Goal: Transaction & Acquisition: Purchase product/service

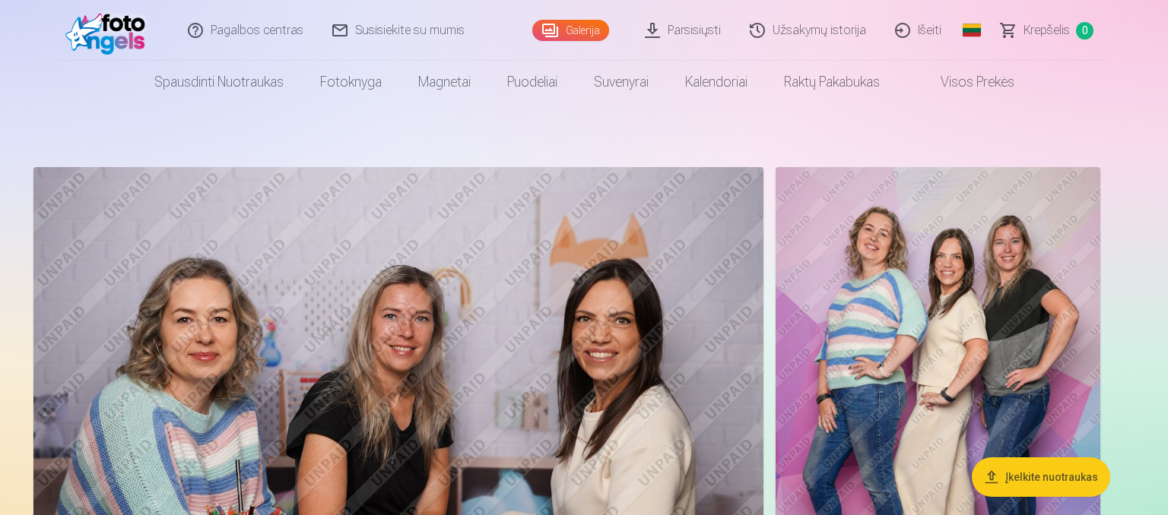
click at [1032, 471] on button "Įkelkite nuotraukas" at bounding box center [1041, 478] width 138 height 40
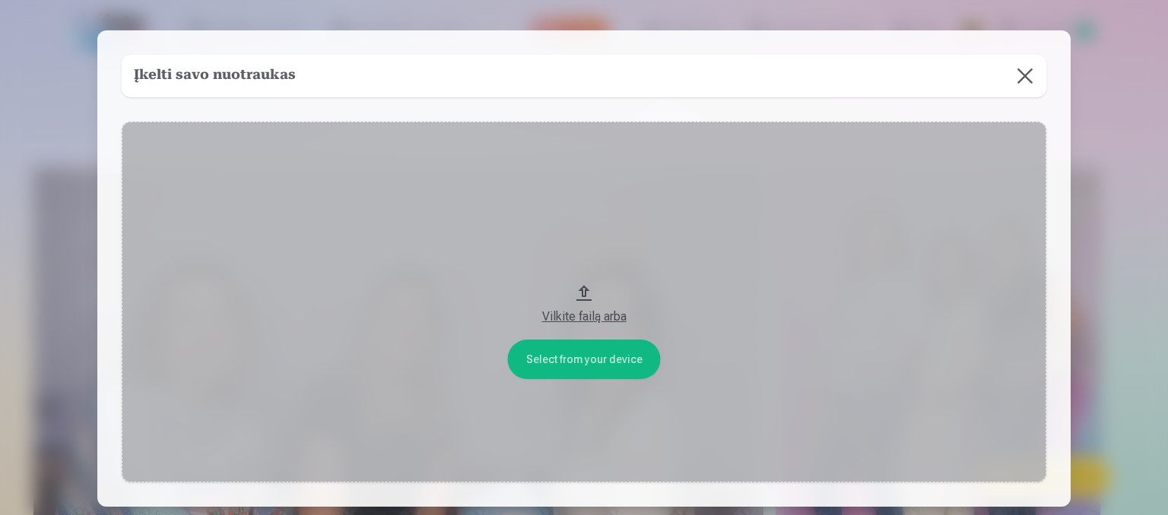
click at [1038, 78] on button at bounding box center [1024, 76] width 43 height 43
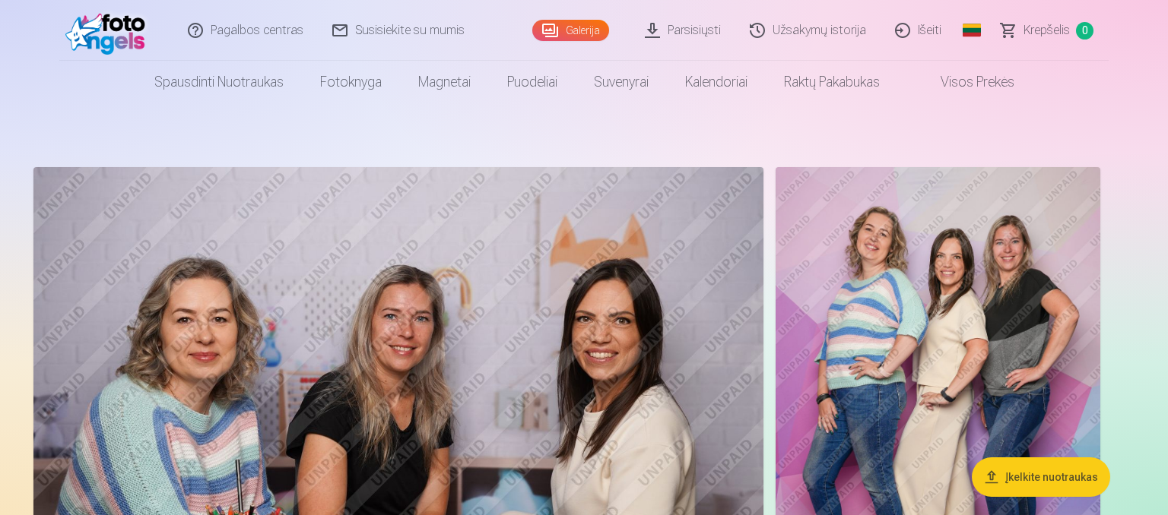
click at [566, 33] on link "Galerija" at bounding box center [570, 30] width 77 height 21
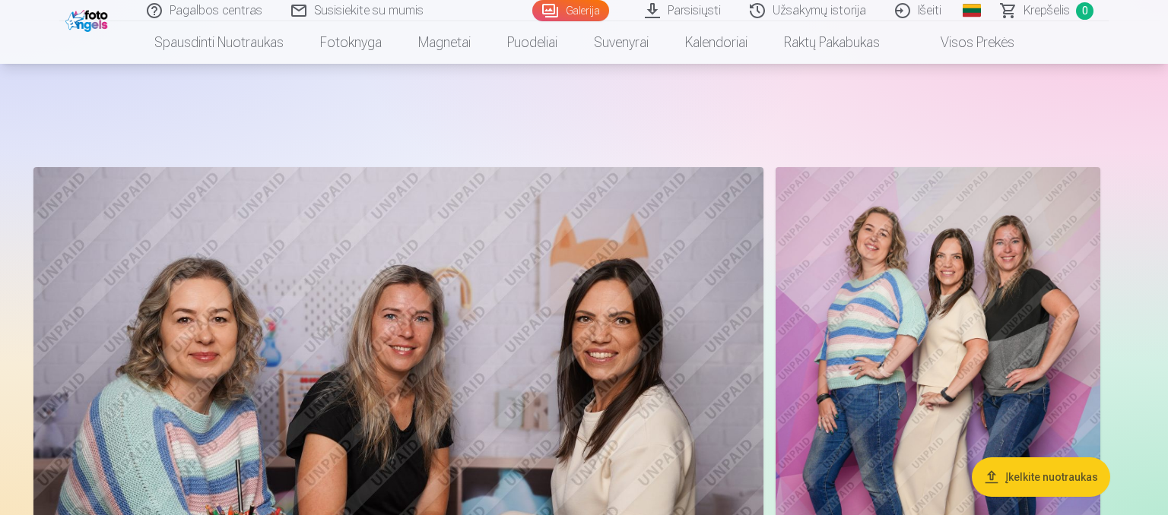
scroll to position [240, 0]
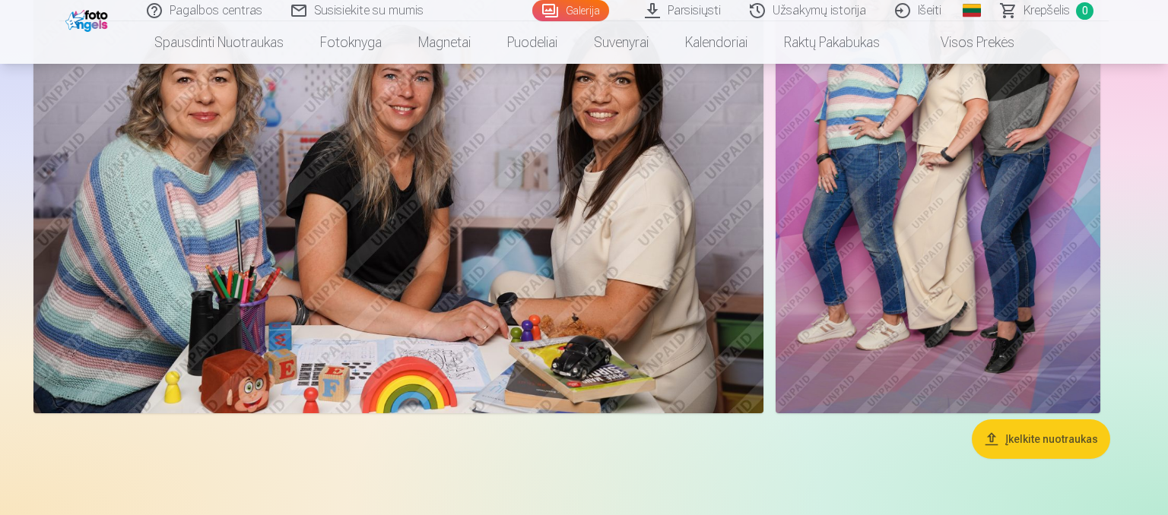
click at [561, 290] on img at bounding box center [398, 170] width 730 height 487
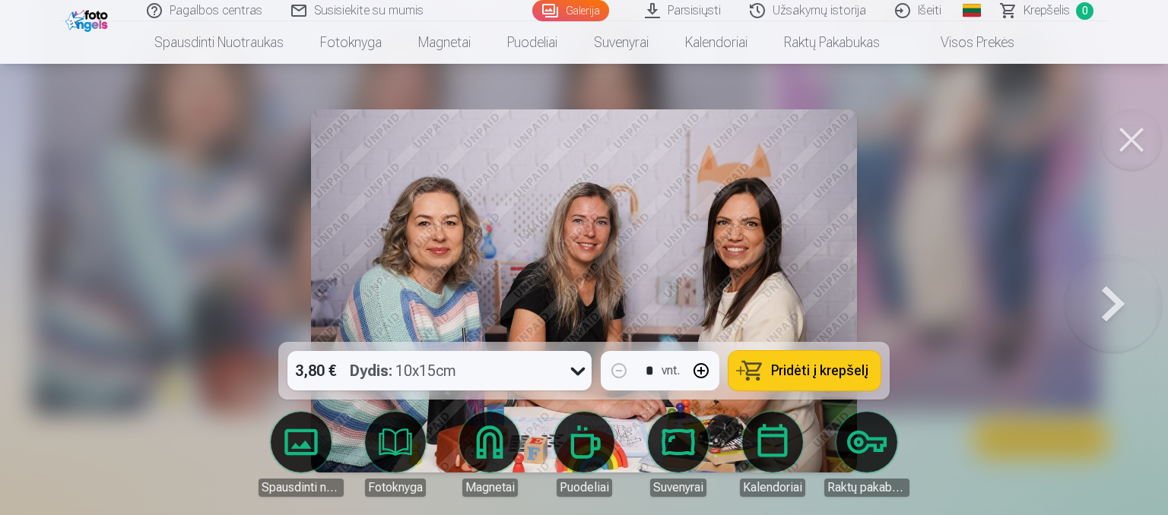
click at [819, 370] on span "Pridėti į krepšelį" at bounding box center [819, 371] width 97 height 14
click at [1111, 309] on button at bounding box center [1112, 290] width 97 height 71
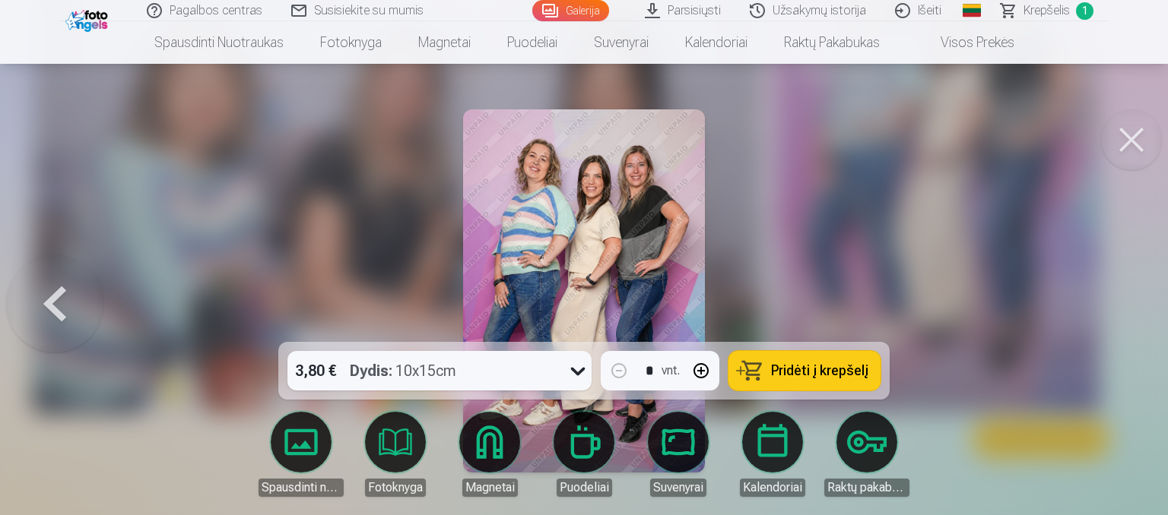
click at [830, 373] on span "Pridėti į krepšelį" at bounding box center [819, 371] width 97 height 14
click at [1037, 11] on span "Krepšelis" at bounding box center [1046, 11] width 46 height 18
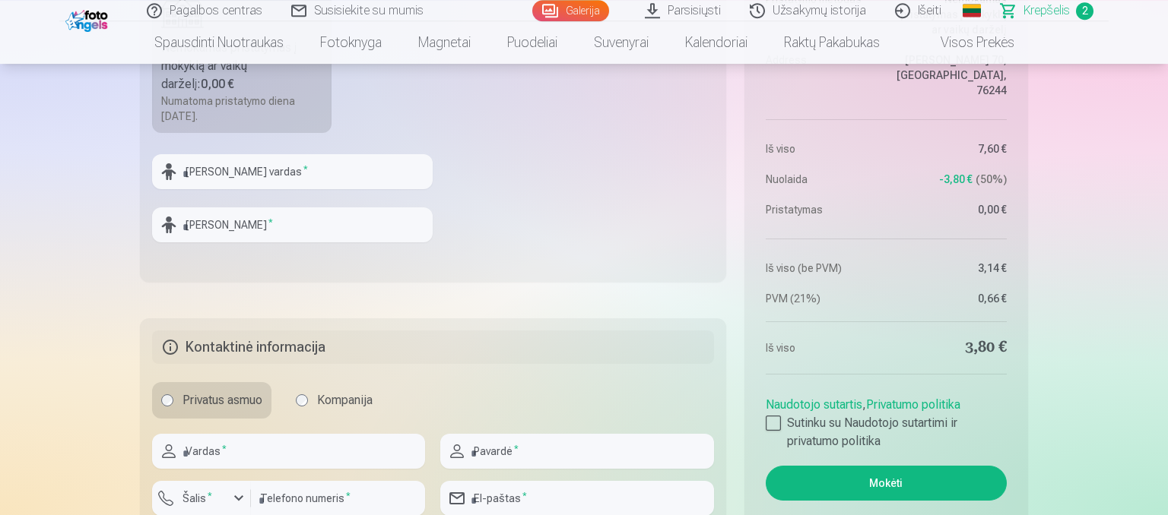
scroll to position [803, 0]
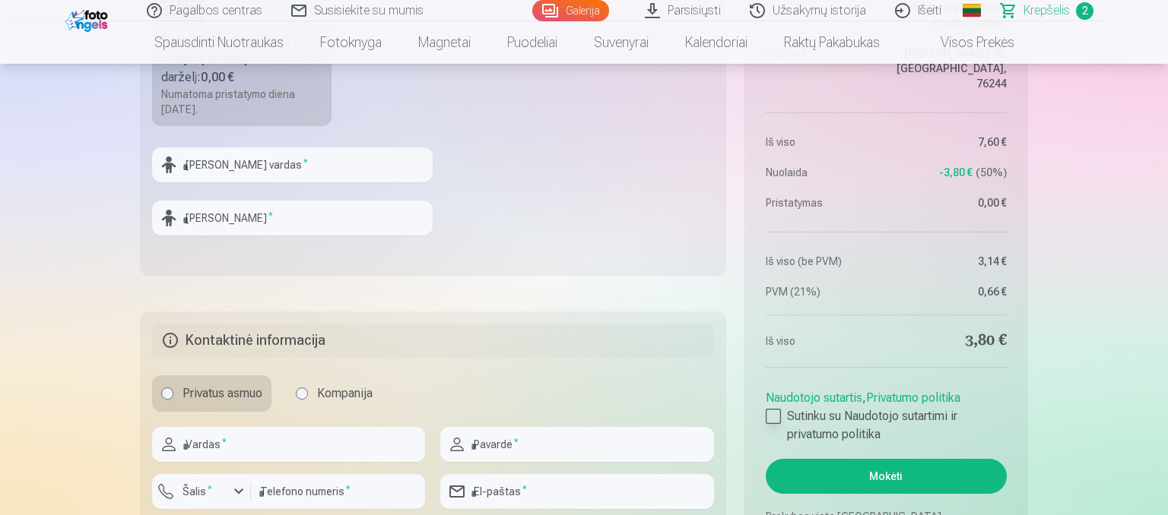
click at [774, 418] on div at bounding box center [773, 416] width 15 height 15
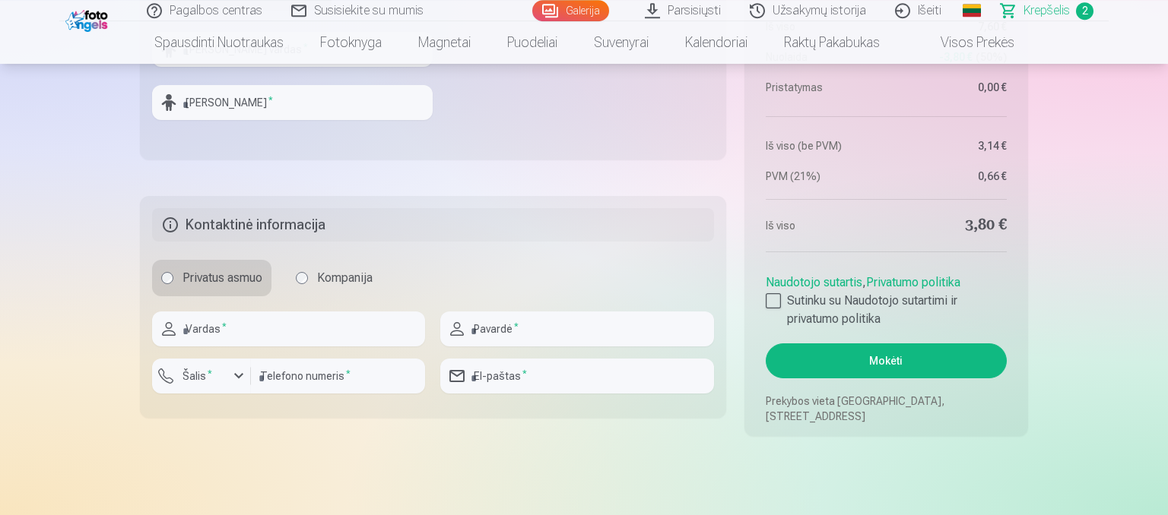
scroll to position [963, 0]
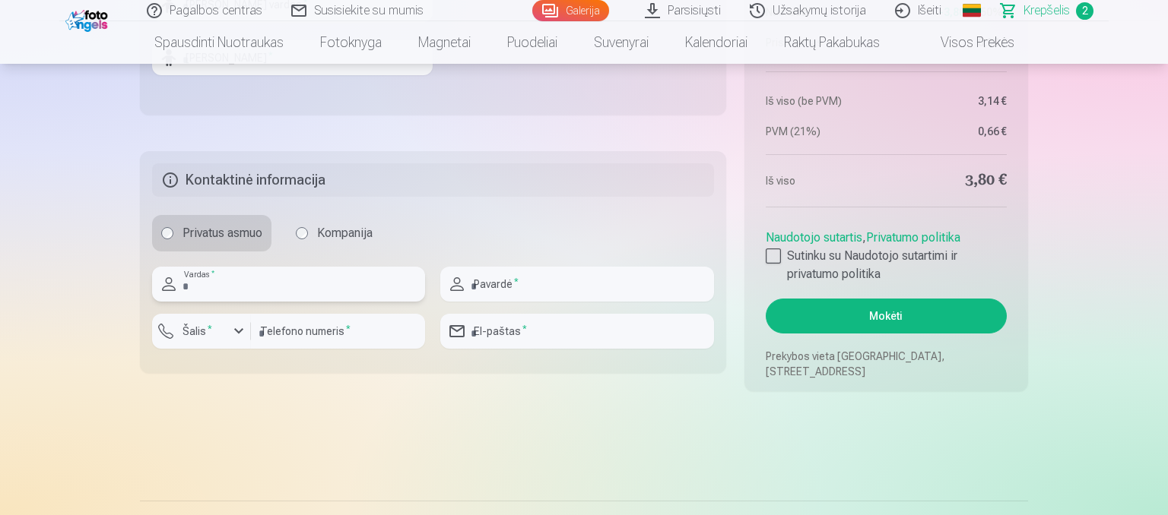
click at [290, 290] on input "text" at bounding box center [288, 284] width 273 height 35
type input "******"
click at [493, 281] on input "text" at bounding box center [576, 284] width 273 height 35
type input "**********"
click at [364, 337] on input "number" at bounding box center [338, 331] width 174 height 35
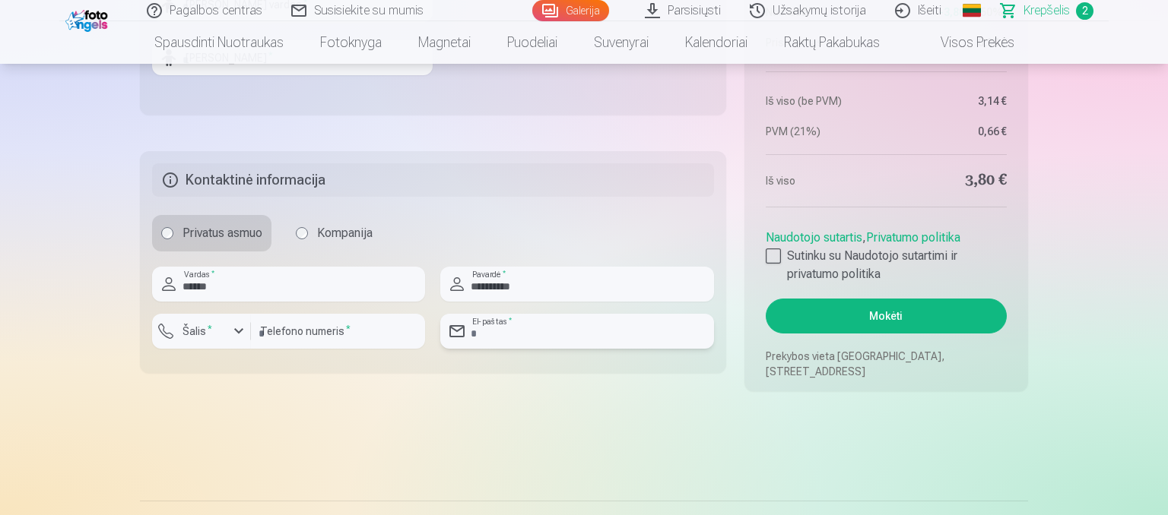
click at [578, 342] on input "email" at bounding box center [576, 331] width 273 height 35
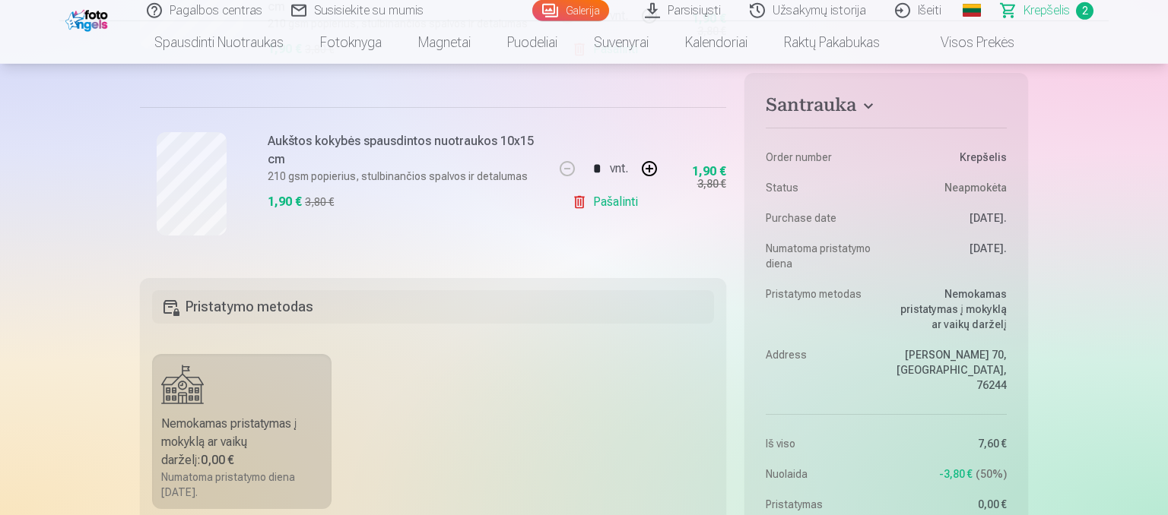
scroll to position [401, 0]
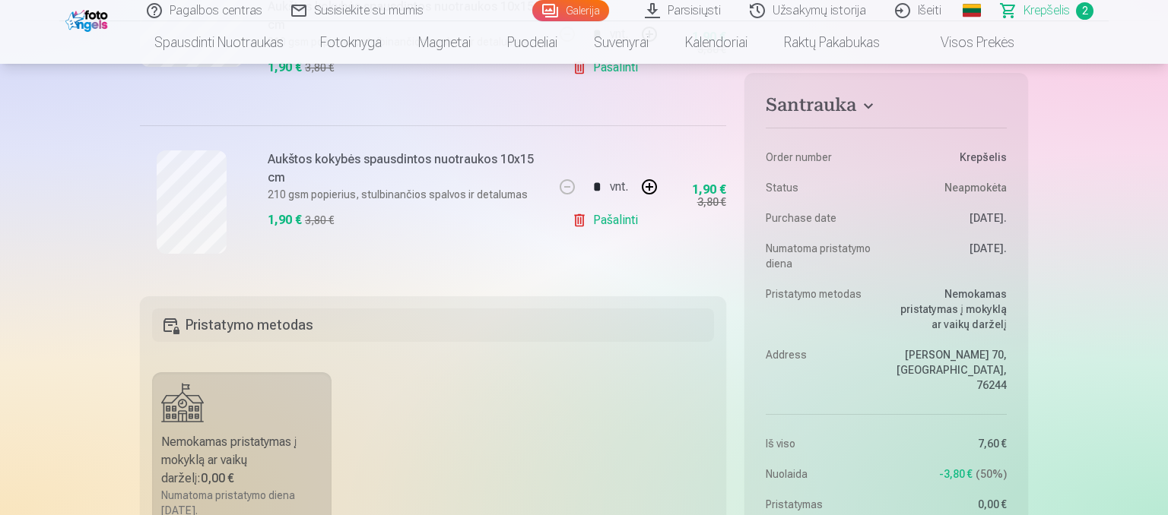
type input "**********"
click at [643, 188] on button "button" at bounding box center [649, 187] width 36 height 36
type input "*"
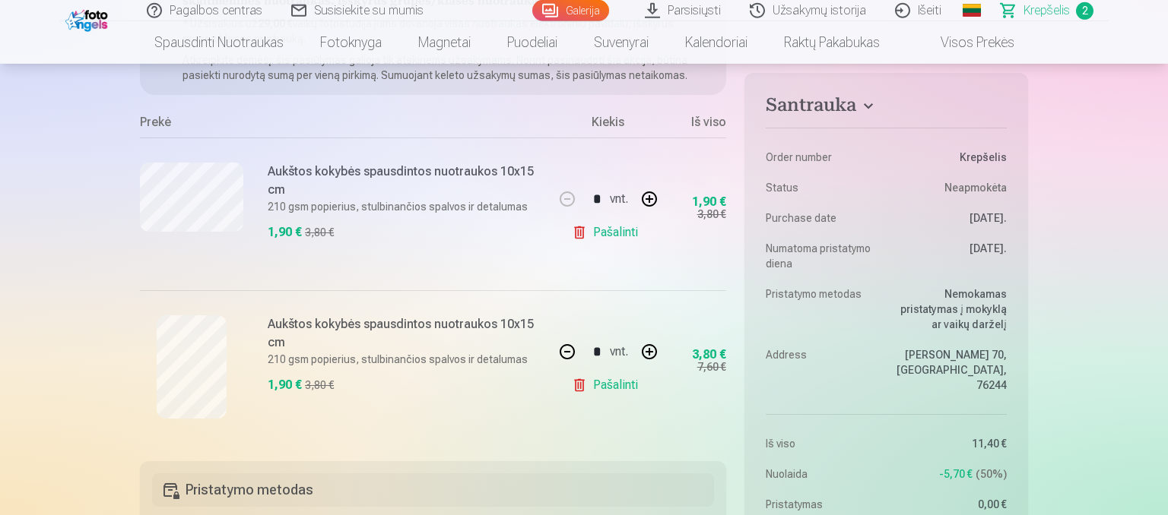
scroll to position [160, 0]
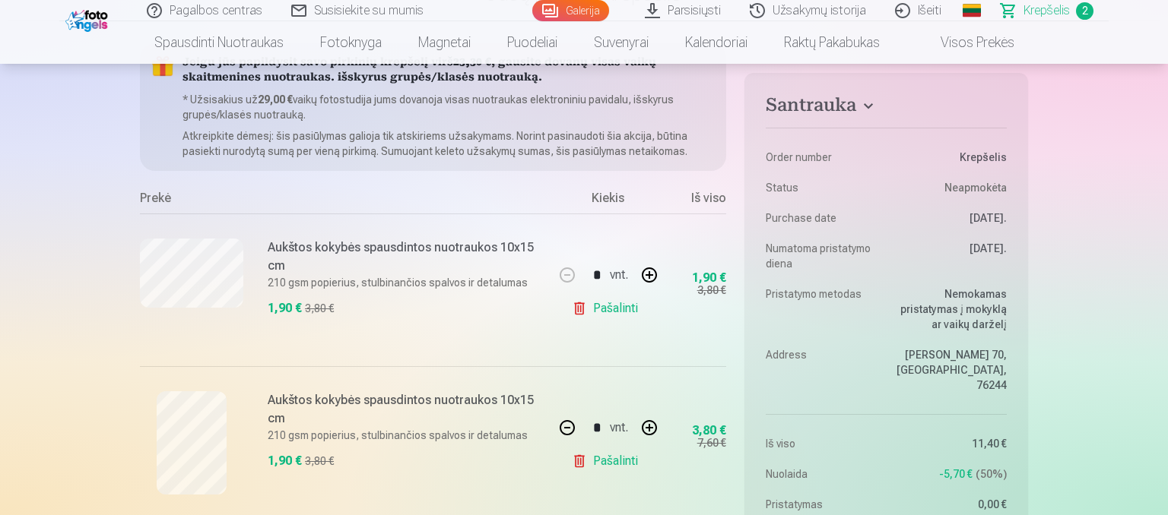
click at [646, 272] on button "button" at bounding box center [649, 275] width 36 height 36
click at [569, 277] on button "button" at bounding box center [567, 275] width 36 height 36
type input "*"
click at [562, 427] on button "button" at bounding box center [567, 428] width 36 height 36
type input "*"
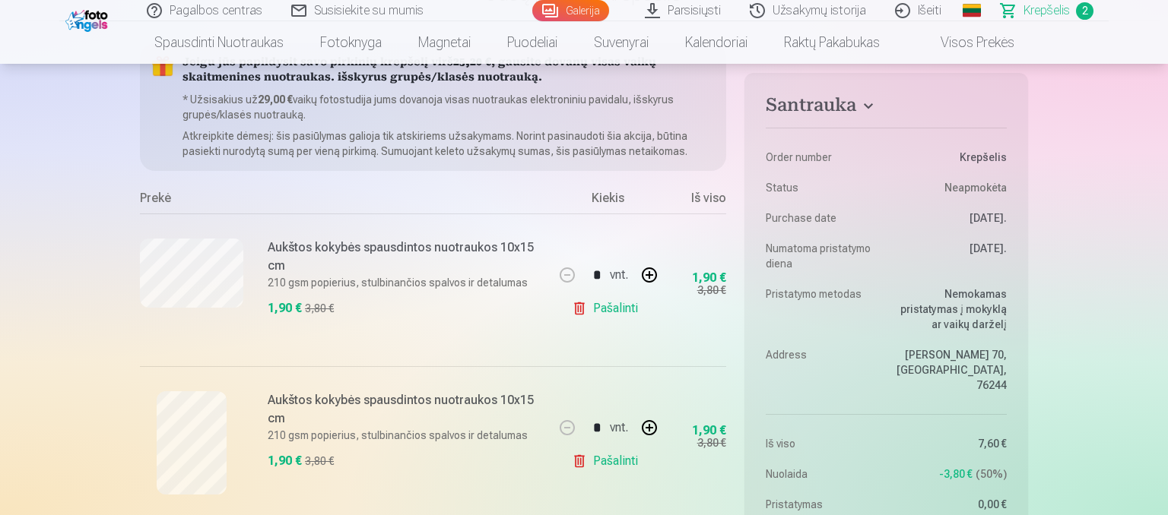
click at [646, 283] on button "button" at bounding box center [649, 275] width 36 height 36
type input "*"
click at [657, 430] on button "button" at bounding box center [649, 428] width 36 height 36
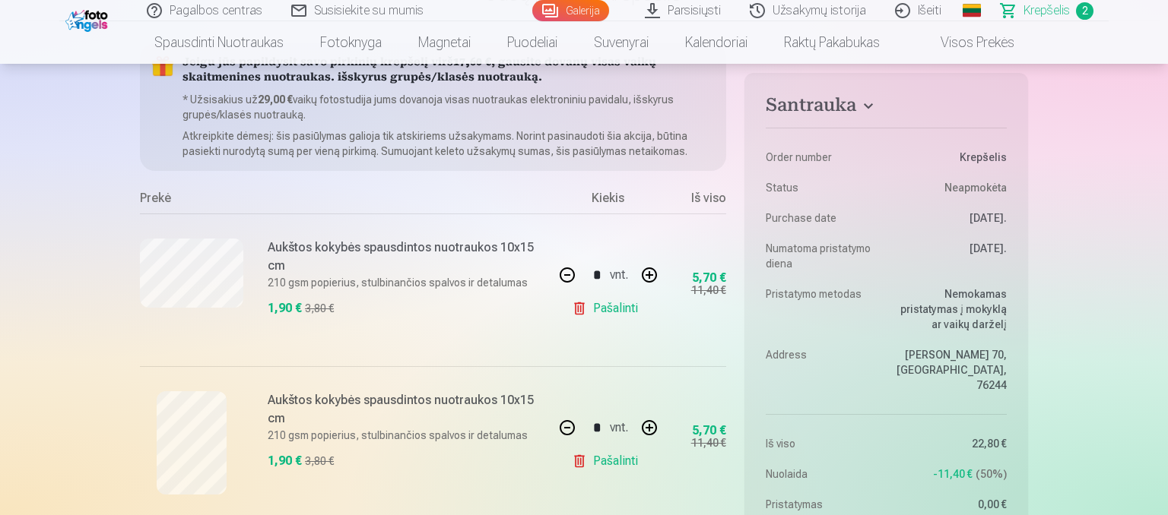
click at [566, 420] on button "button" at bounding box center [567, 428] width 36 height 36
type input "*"
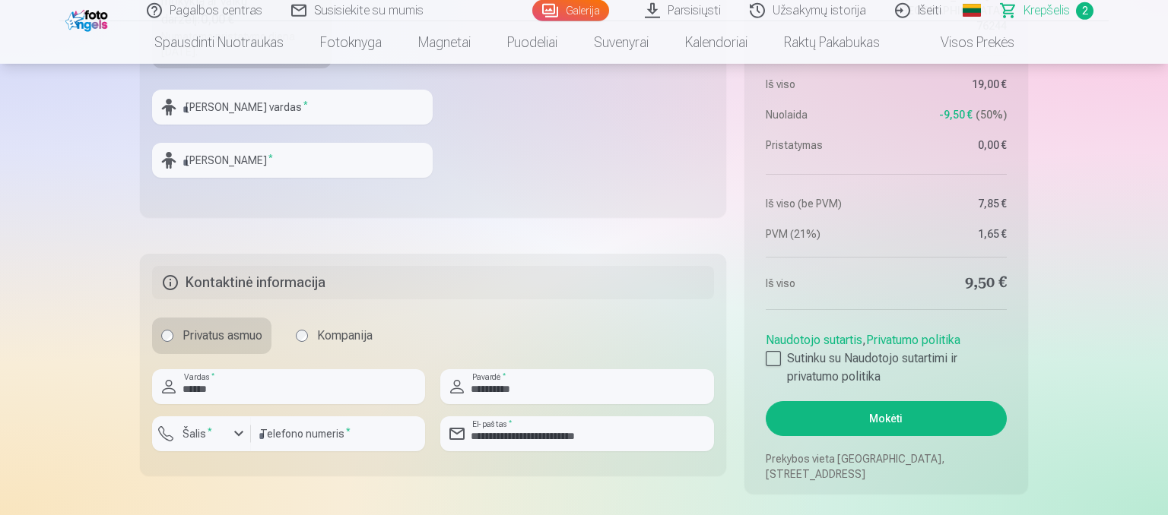
scroll to position [963, 0]
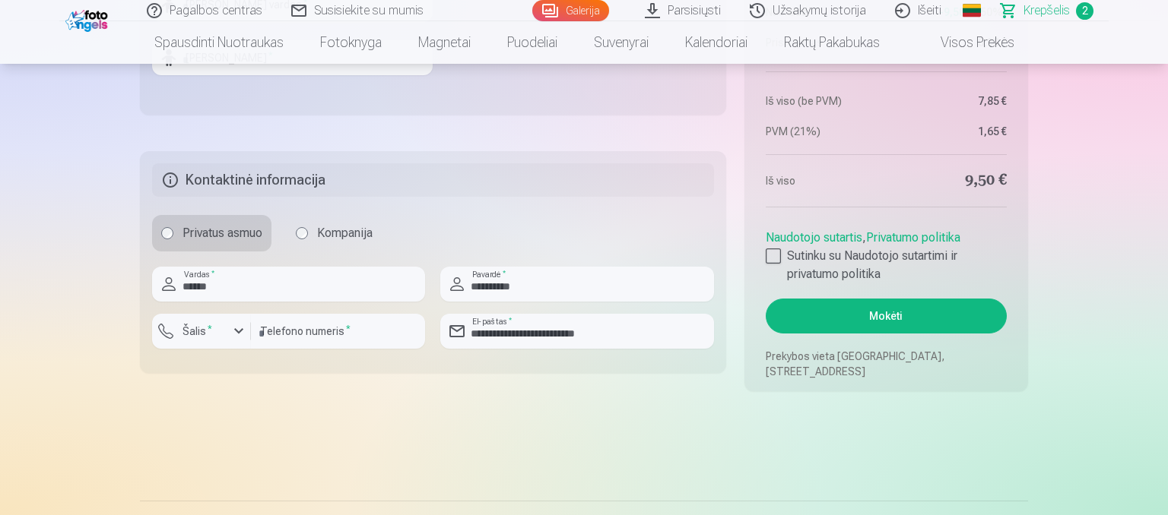
click at [911, 328] on button "Mokėti" at bounding box center [886, 316] width 241 height 35
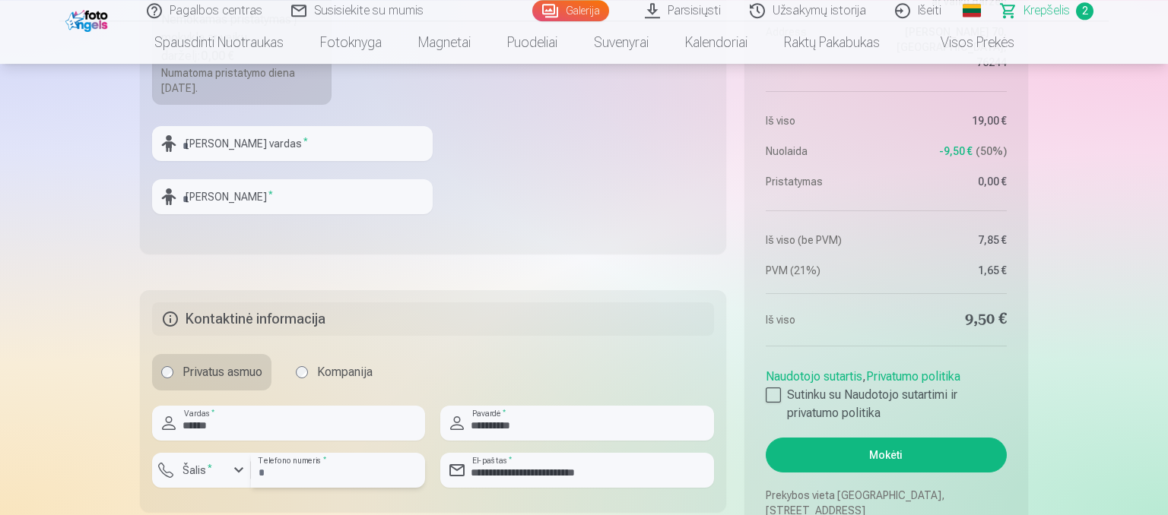
scroll to position [883, 0]
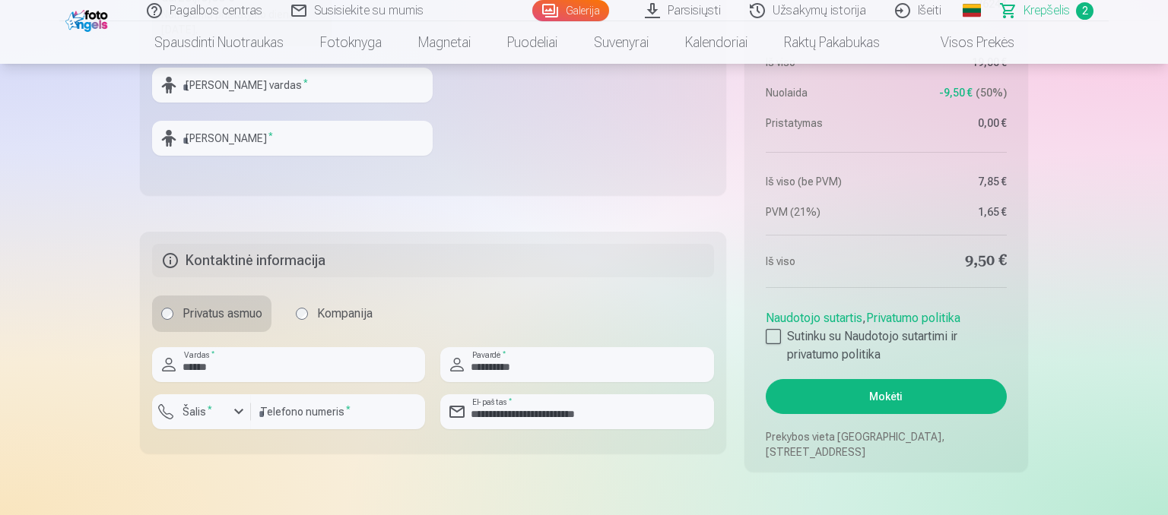
click at [899, 398] on button "Mokėti" at bounding box center [886, 396] width 241 height 35
click at [863, 391] on button "Mokėti" at bounding box center [886, 396] width 241 height 35
click at [219, 411] on div "button" at bounding box center [205, 414] width 46 height 15
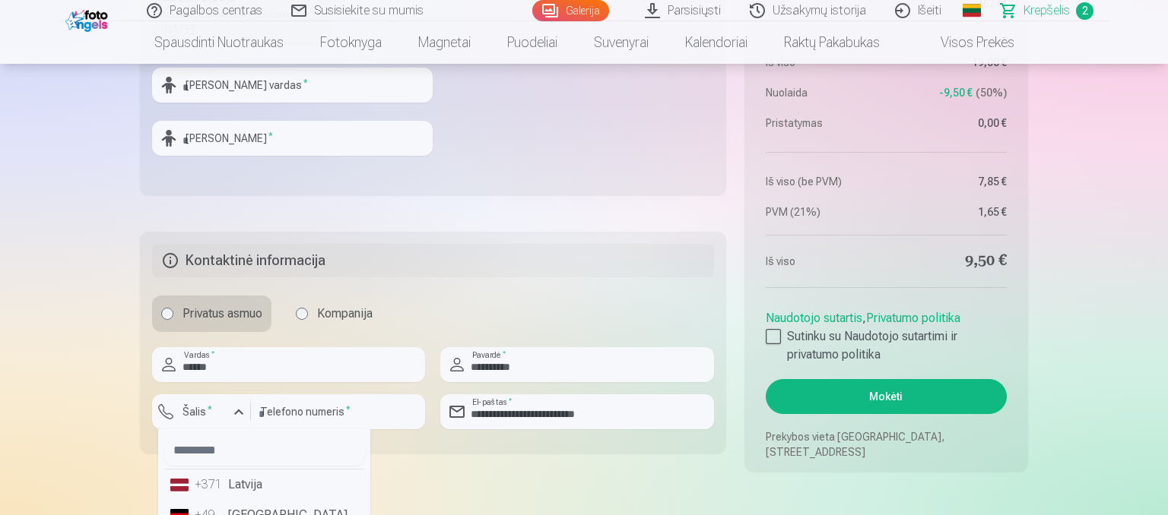
scroll to position [94, 0]
click at [201, 479] on div "+370" at bounding box center [210, 482] width 30 height 18
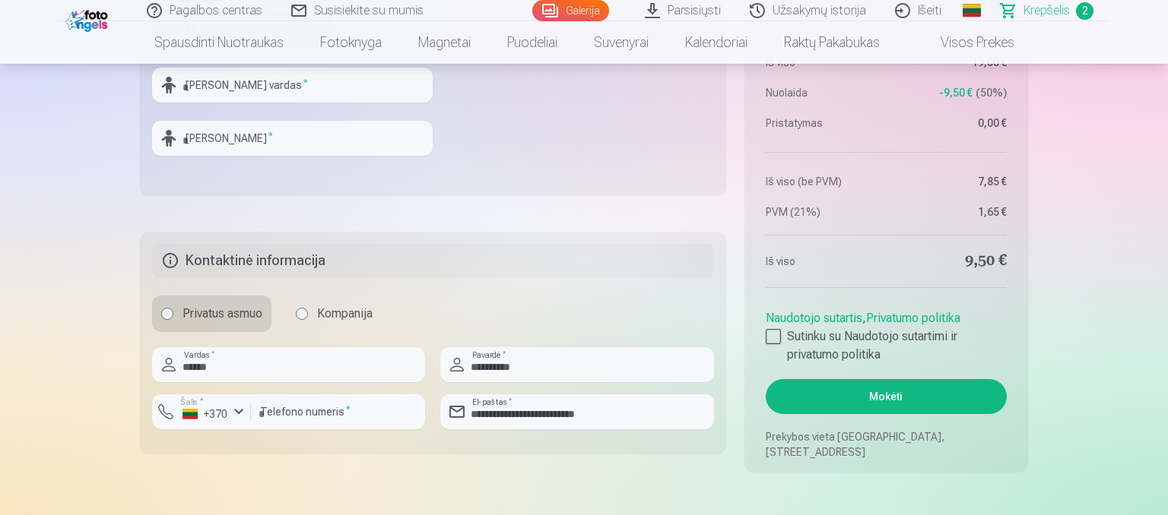
click at [865, 385] on button "Mokėti" at bounding box center [886, 396] width 241 height 35
type input "********"
click at [868, 409] on button "Mokėti" at bounding box center [886, 396] width 241 height 35
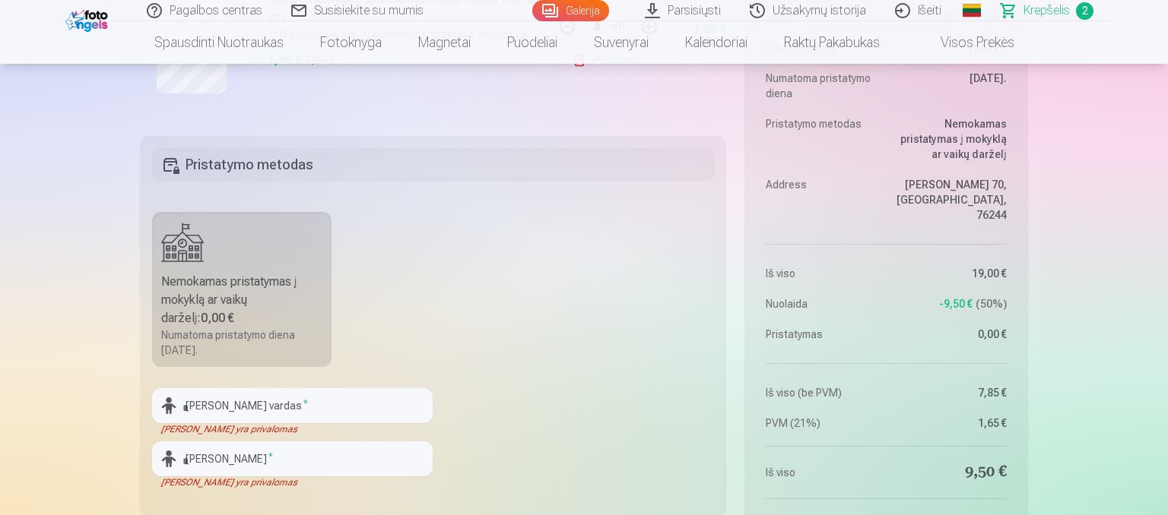
scroll to position [642, 0]
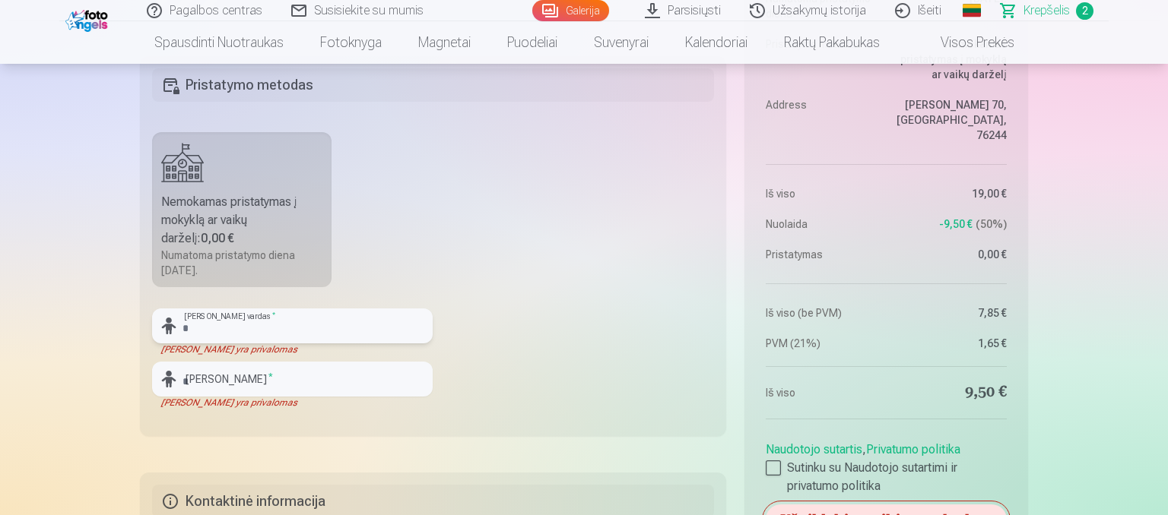
click at [235, 330] on input "text" at bounding box center [292, 326] width 281 height 35
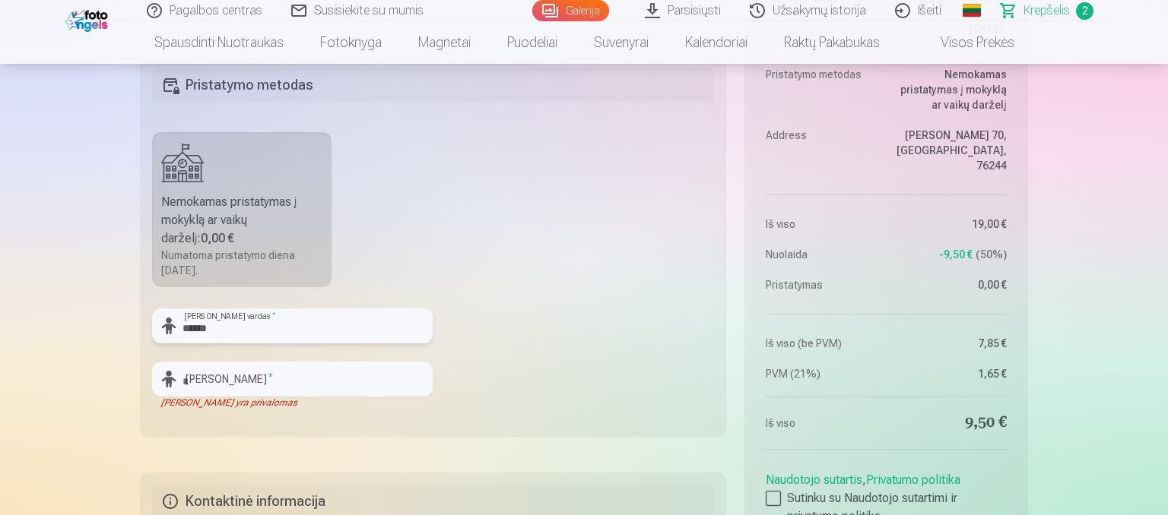
type input "******"
click at [239, 385] on input "text" at bounding box center [292, 379] width 281 height 35
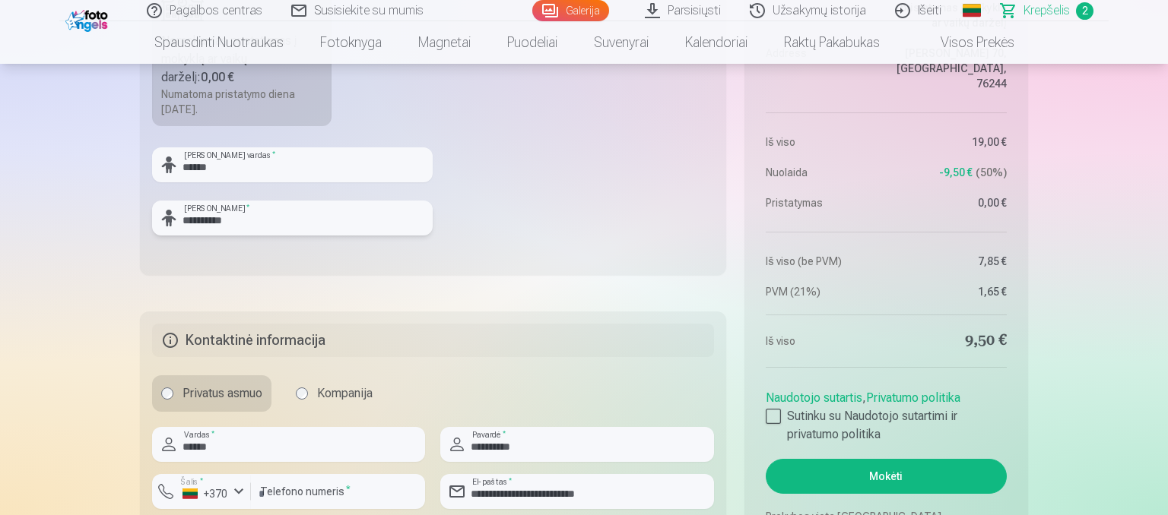
scroll to position [883, 0]
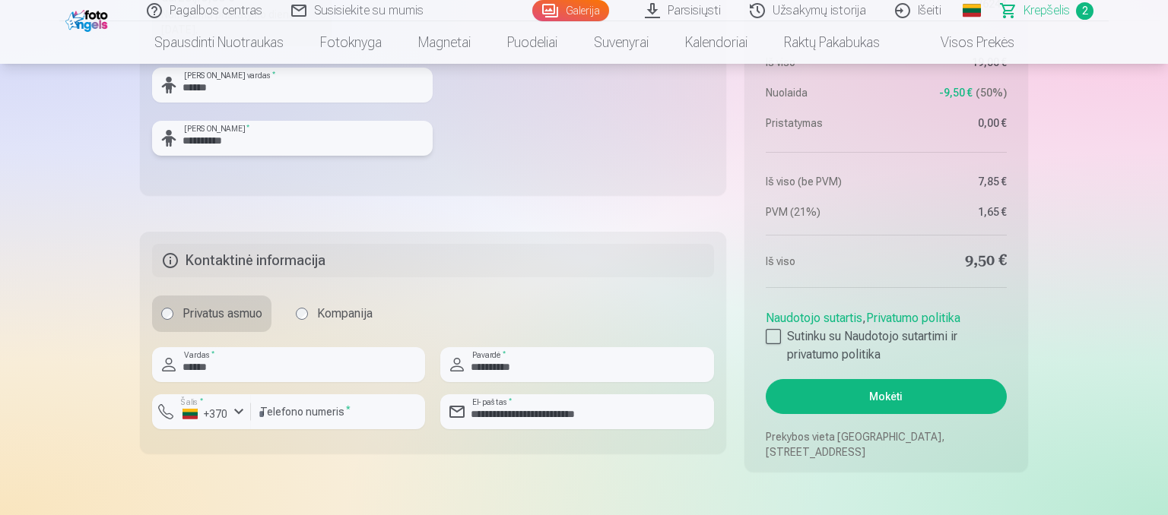
type input "**********"
click at [924, 392] on button "Mokėti" at bounding box center [886, 396] width 241 height 35
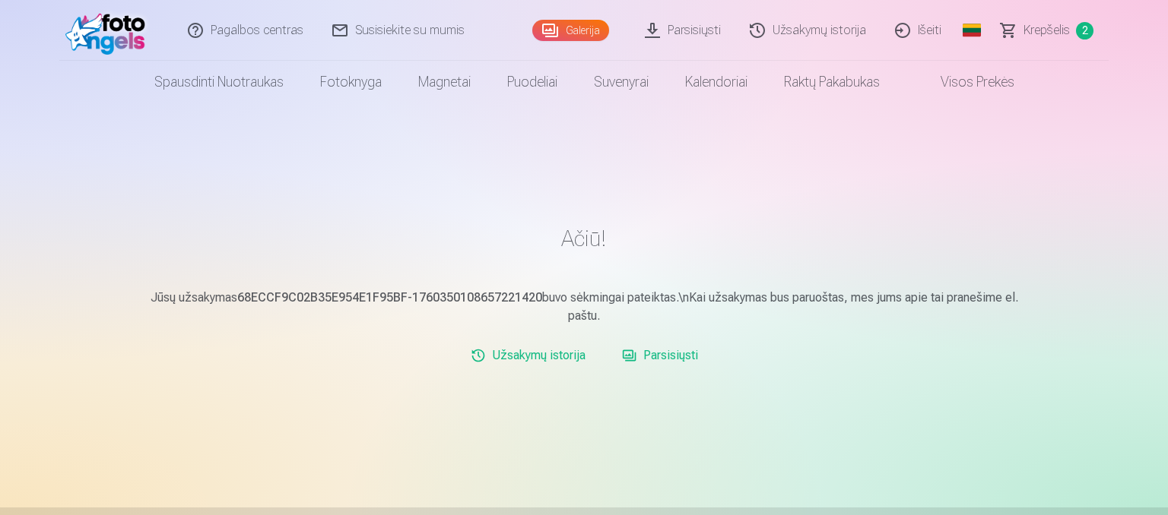
click at [1048, 30] on span "Krepšelis" at bounding box center [1046, 30] width 46 height 18
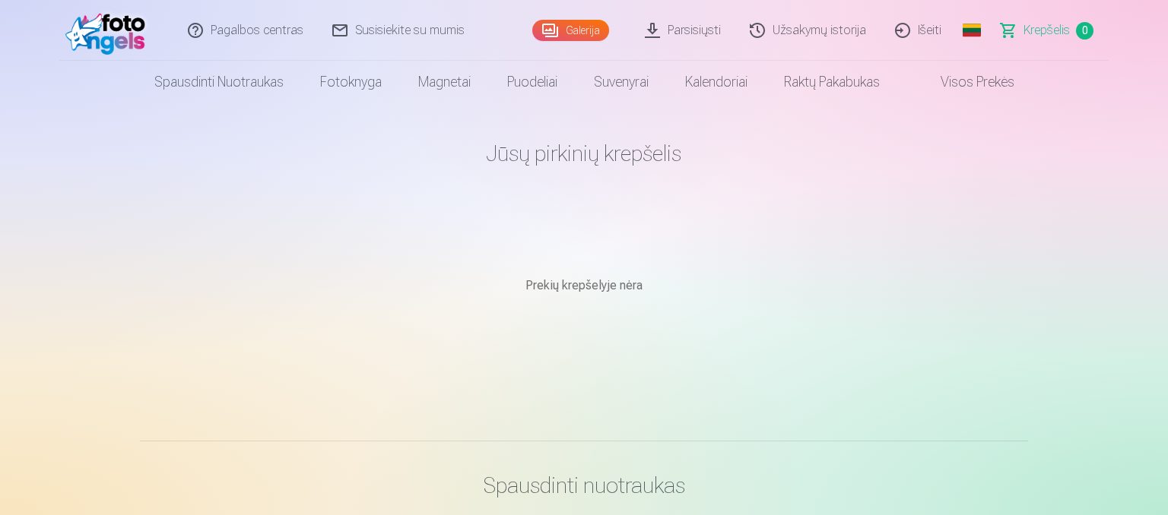
click at [695, 38] on link "Parsisiųsti" at bounding box center [683, 30] width 105 height 61
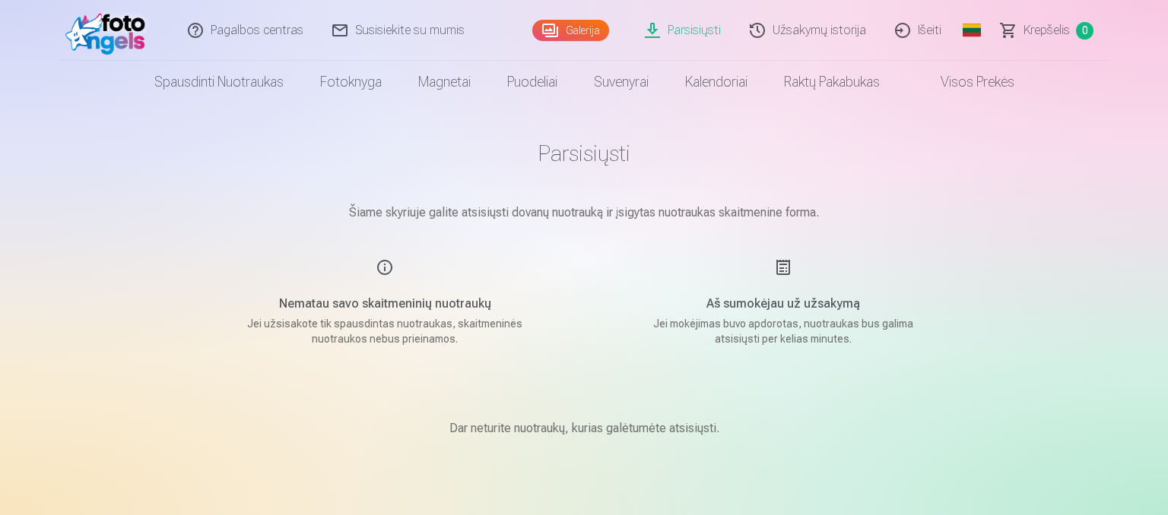
click at [826, 30] on link "Užsakymų istorija" at bounding box center [808, 30] width 145 height 61
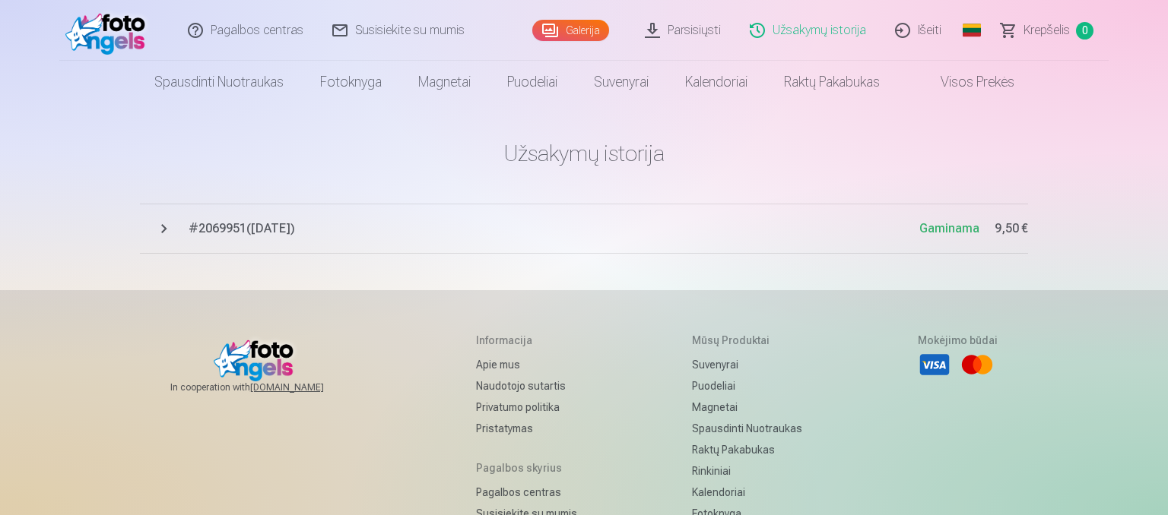
click at [217, 233] on span "# 2069951 ( [DATE] )" at bounding box center [554, 229] width 731 height 18
